Goal: Check status: Check status

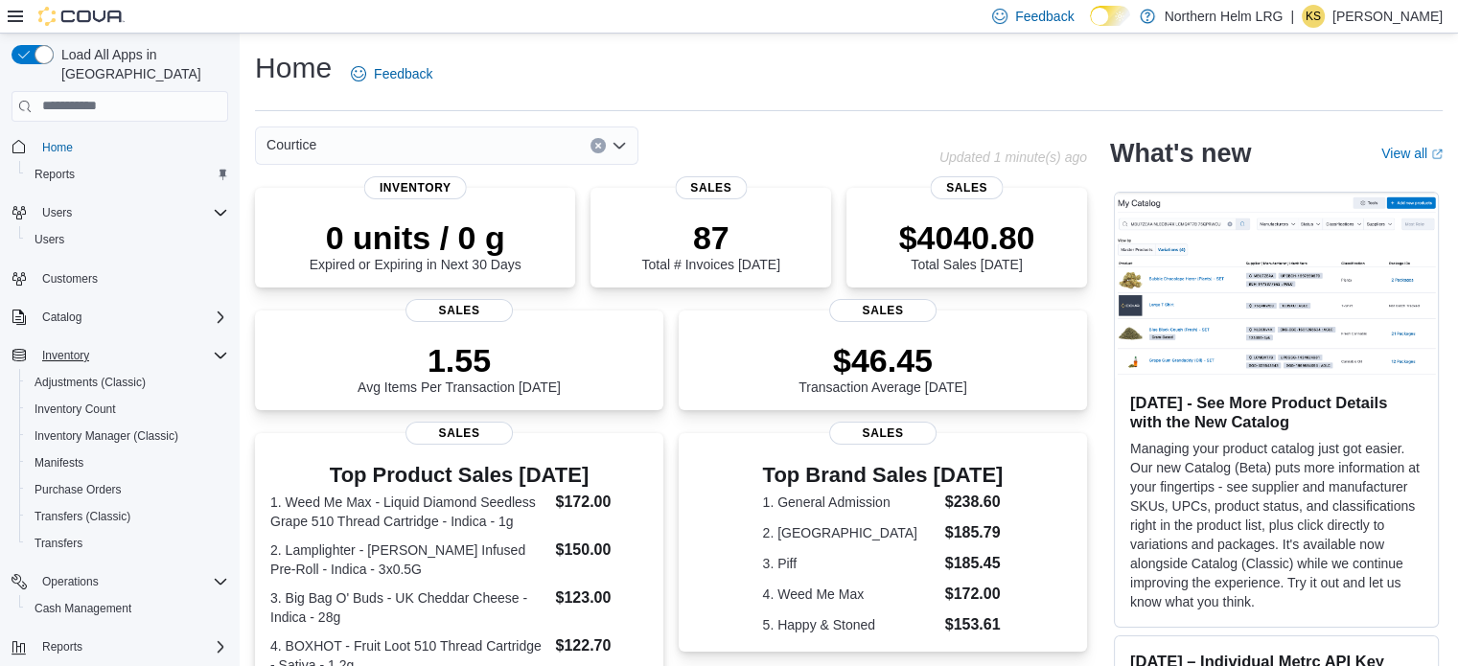
scroll to position [31, 0]
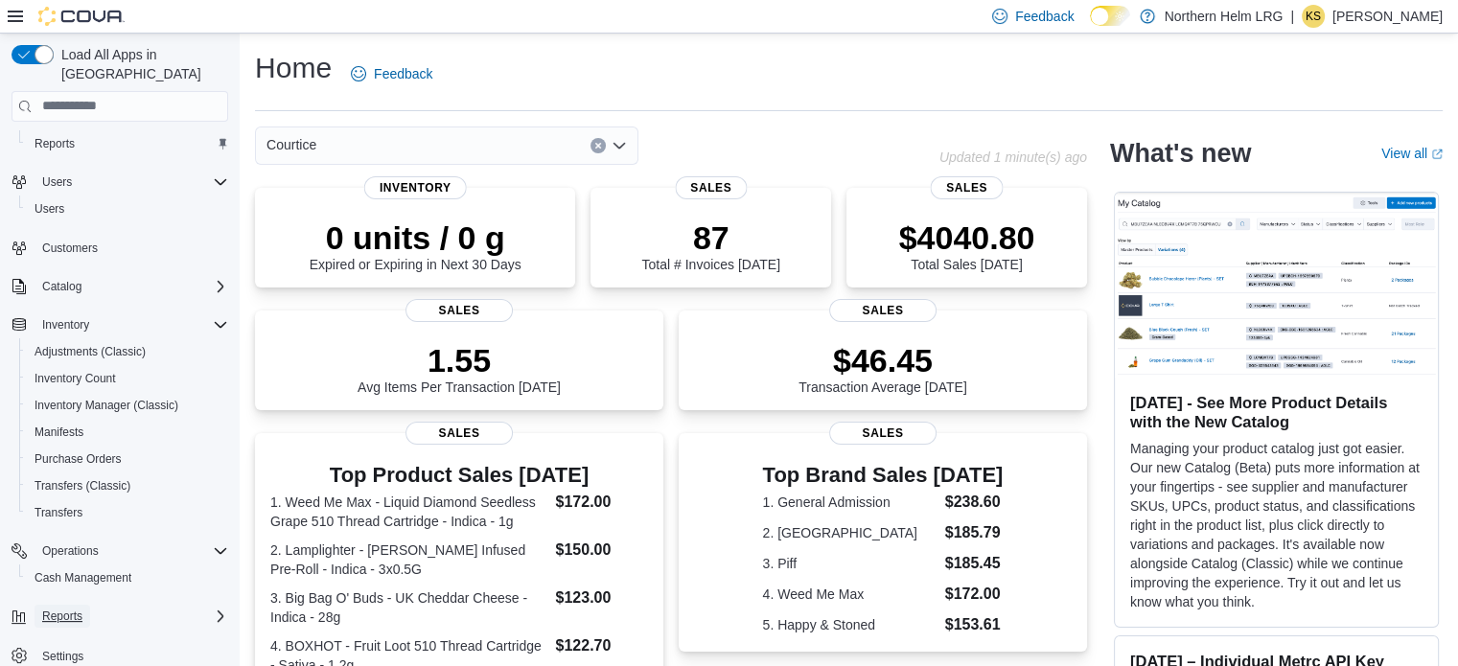
click at [58, 609] on span "Reports" at bounding box center [62, 616] width 40 height 15
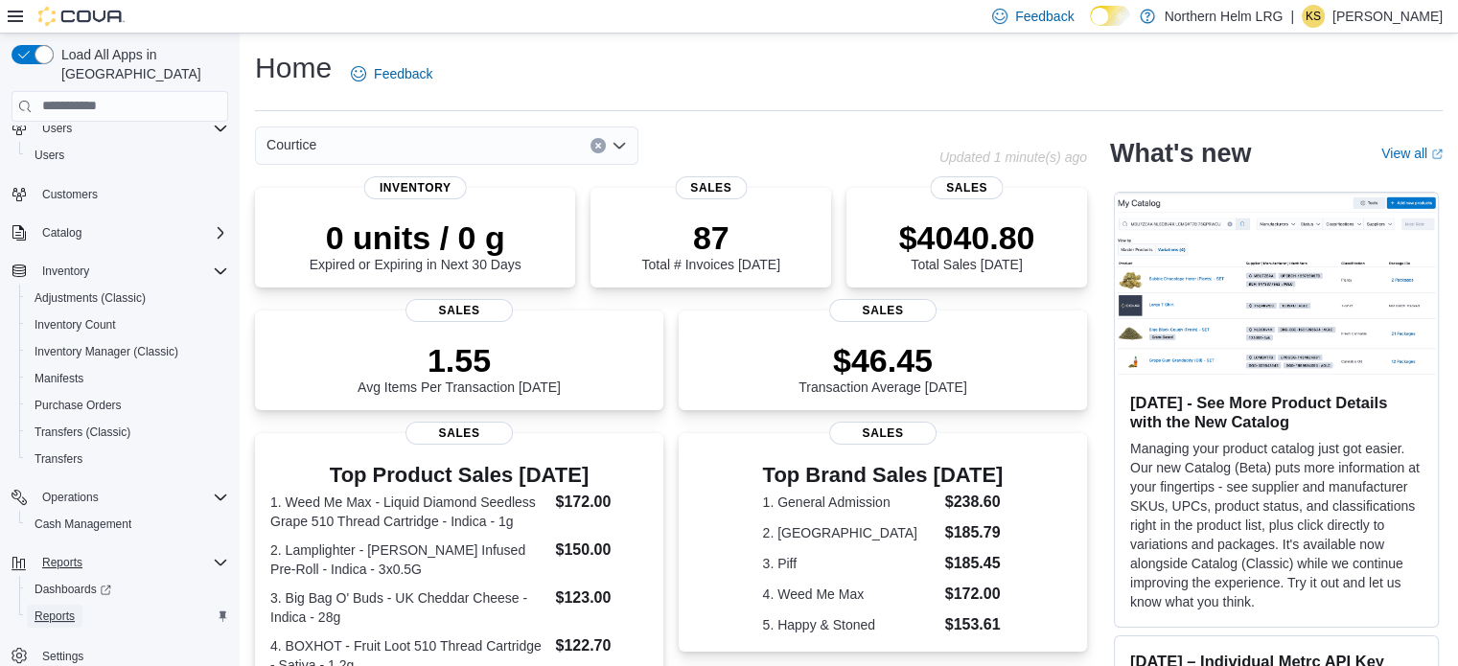
click at [68, 609] on span "Reports" at bounding box center [55, 616] width 40 height 15
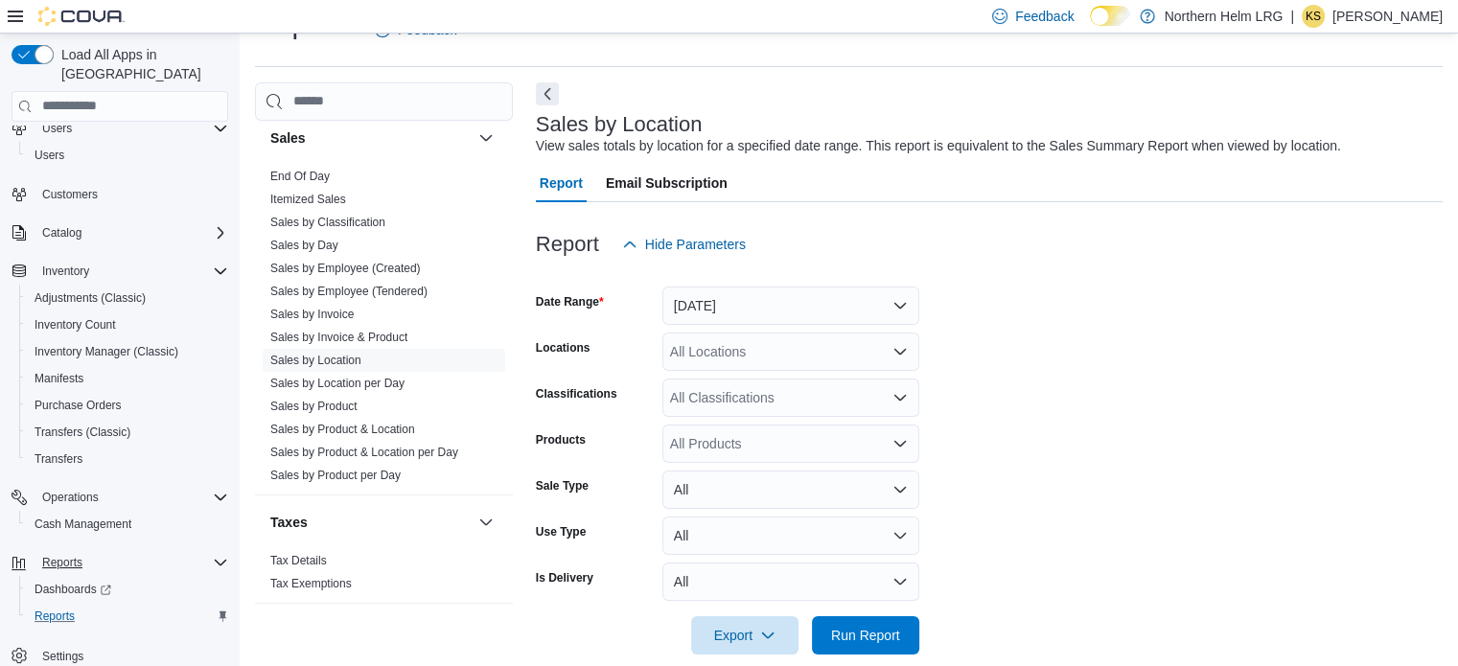
scroll to position [70, 0]
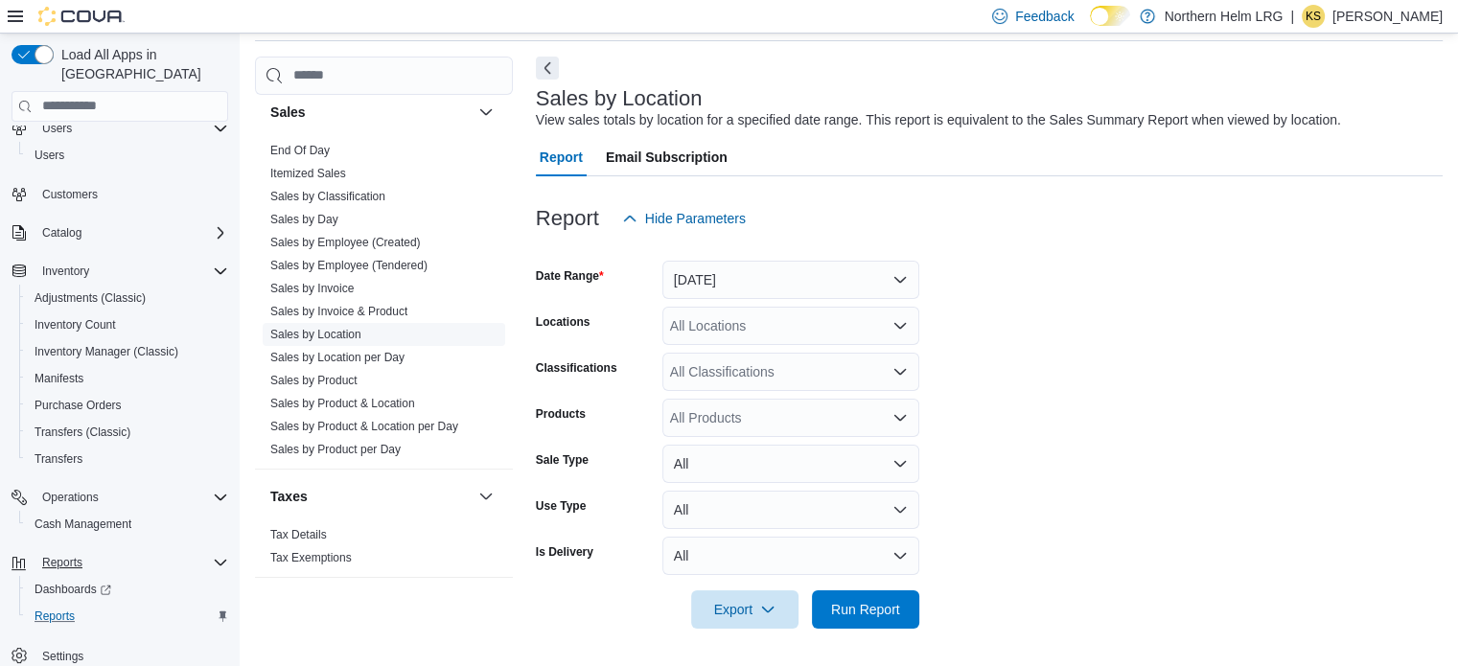
click at [341, 332] on link "Sales by Location" at bounding box center [315, 334] width 91 height 13
click at [718, 289] on button "Yesterday" at bounding box center [790, 280] width 257 height 38
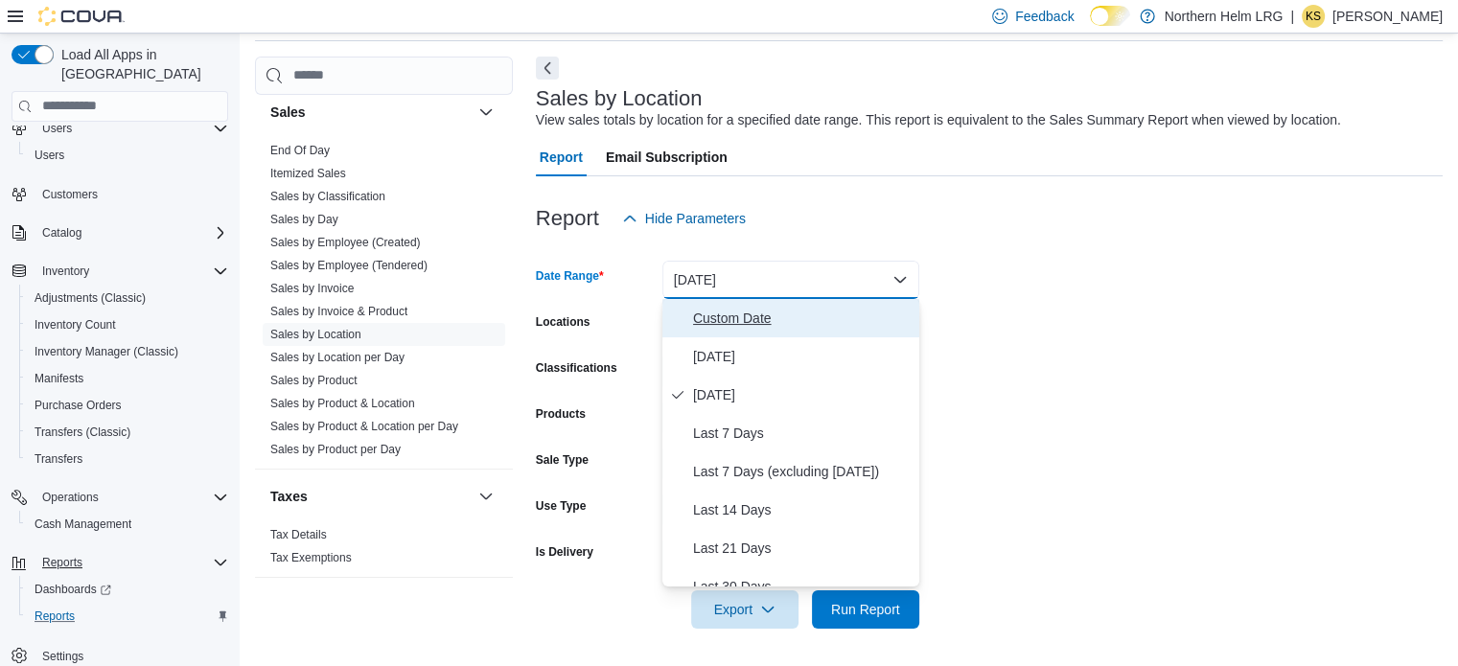
click at [731, 322] on span "Custom Date" at bounding box center [802, 318] width 219 height 23
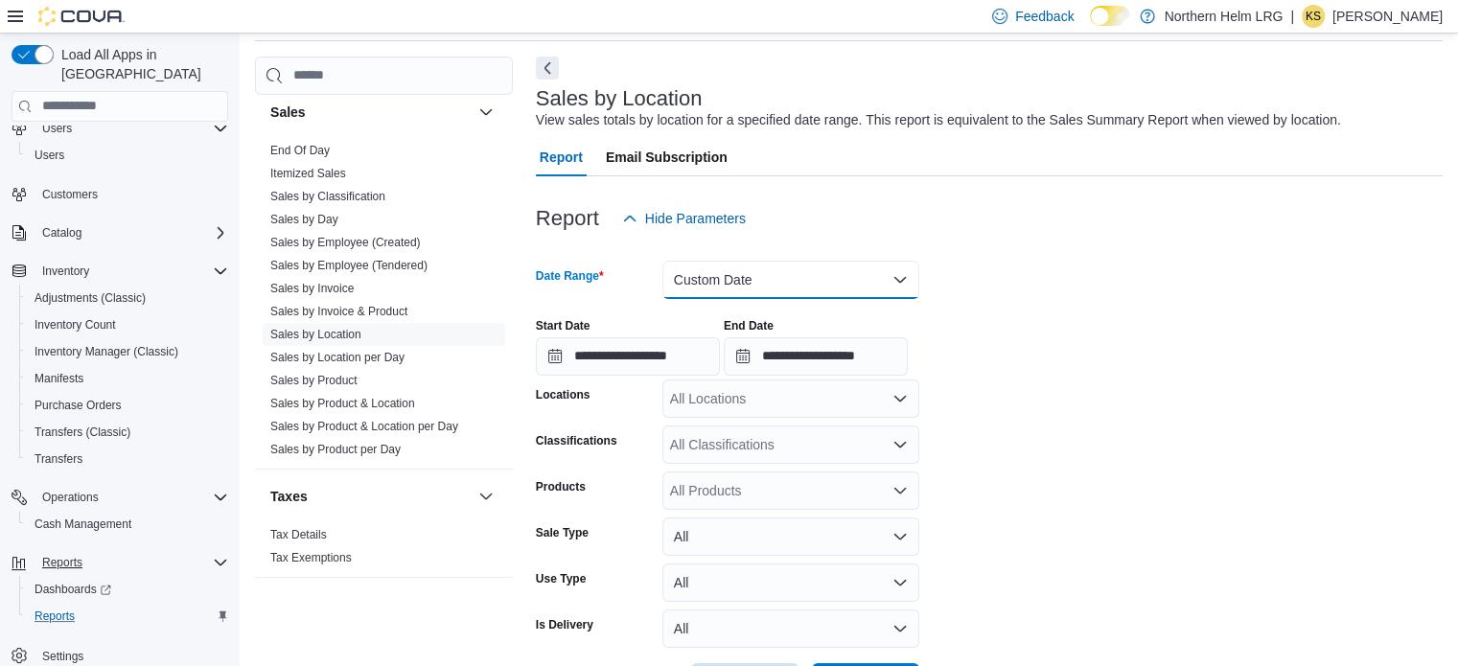
click at [843, 290] on button "Custom Date" at bounding box center [790, 280] width 257 height 38
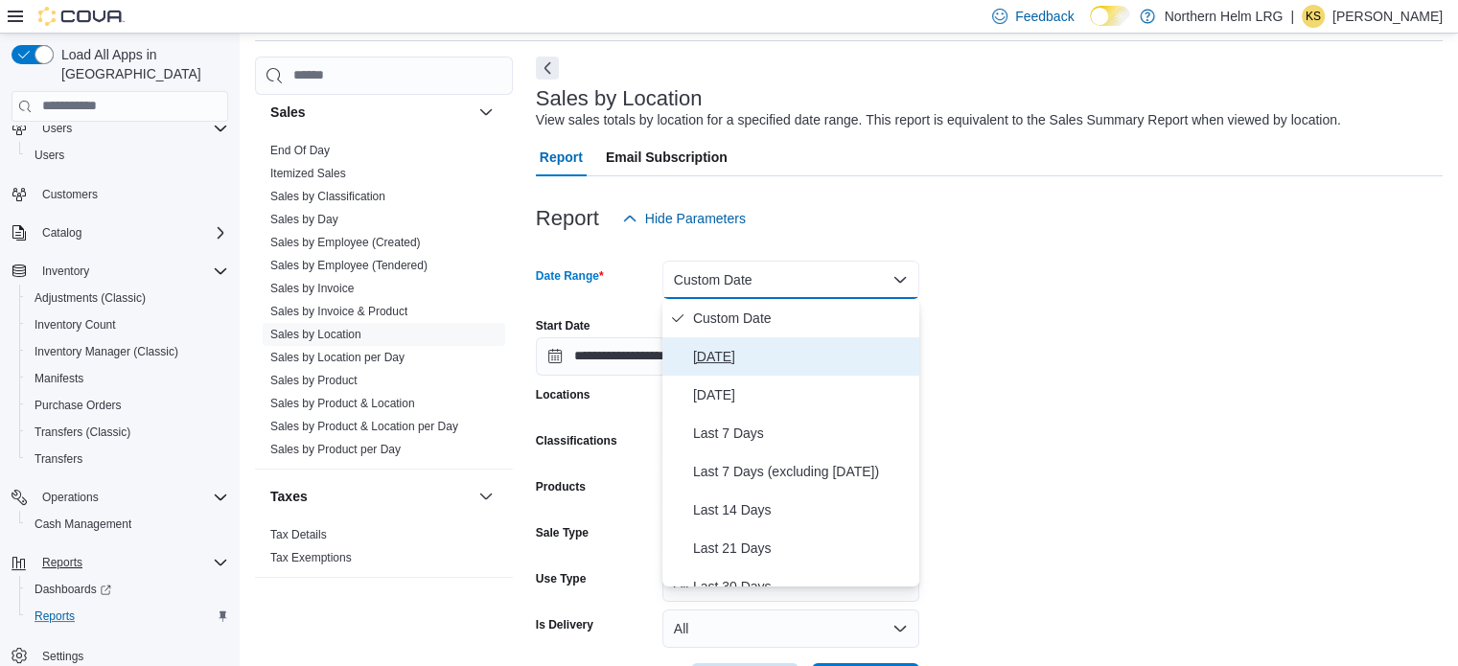
click at [783, 351] on span "Today" at bounding box center [802, 356] width 219 height 23
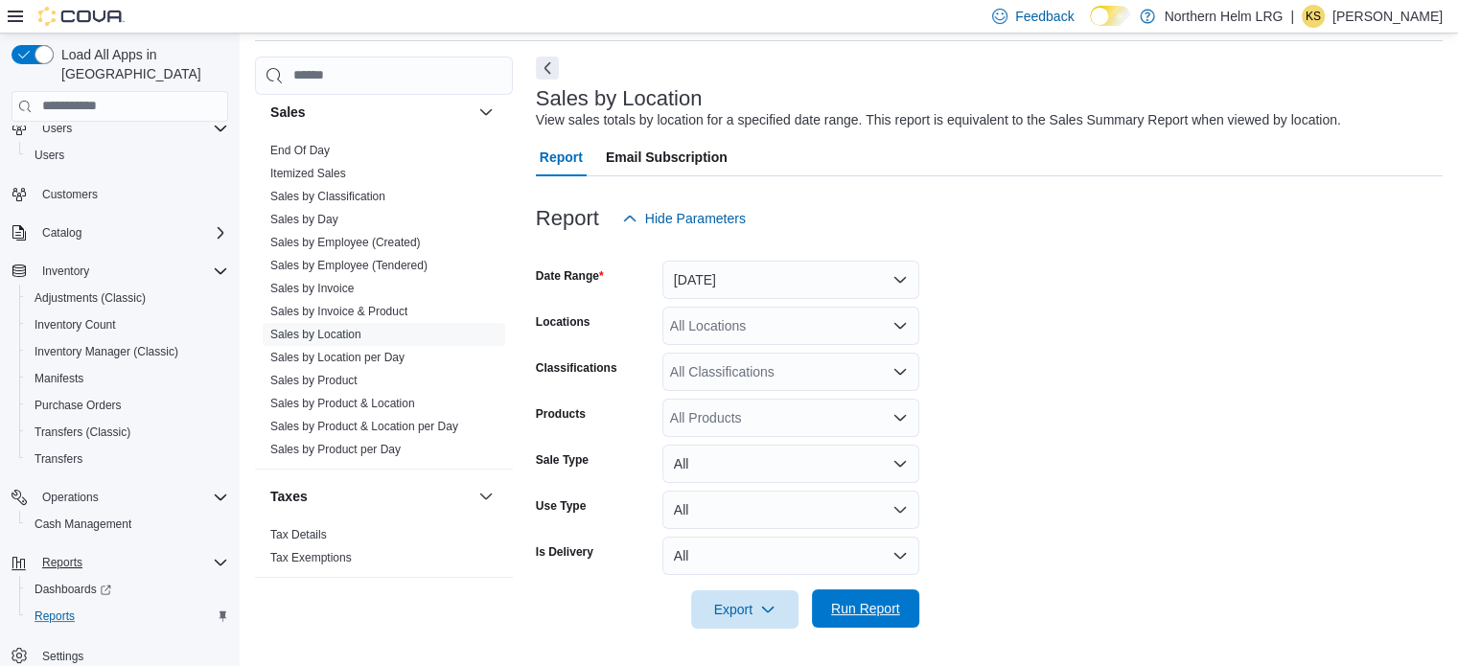
click at [850, 611] on span "Run Report" at bounding box center [865, 608] width 69 height 19
